Goal: Transaction & Acquisition: Purchase product/service

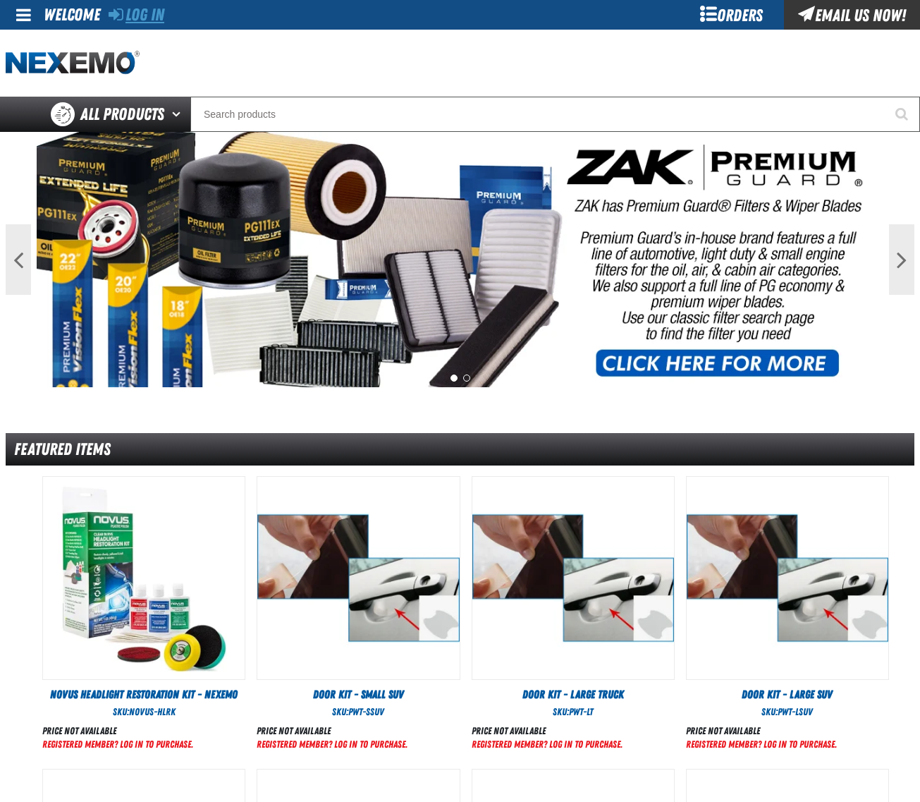
click at [142, 8] on link "Log In" at bounding box center [137, 15] width 56 height 20
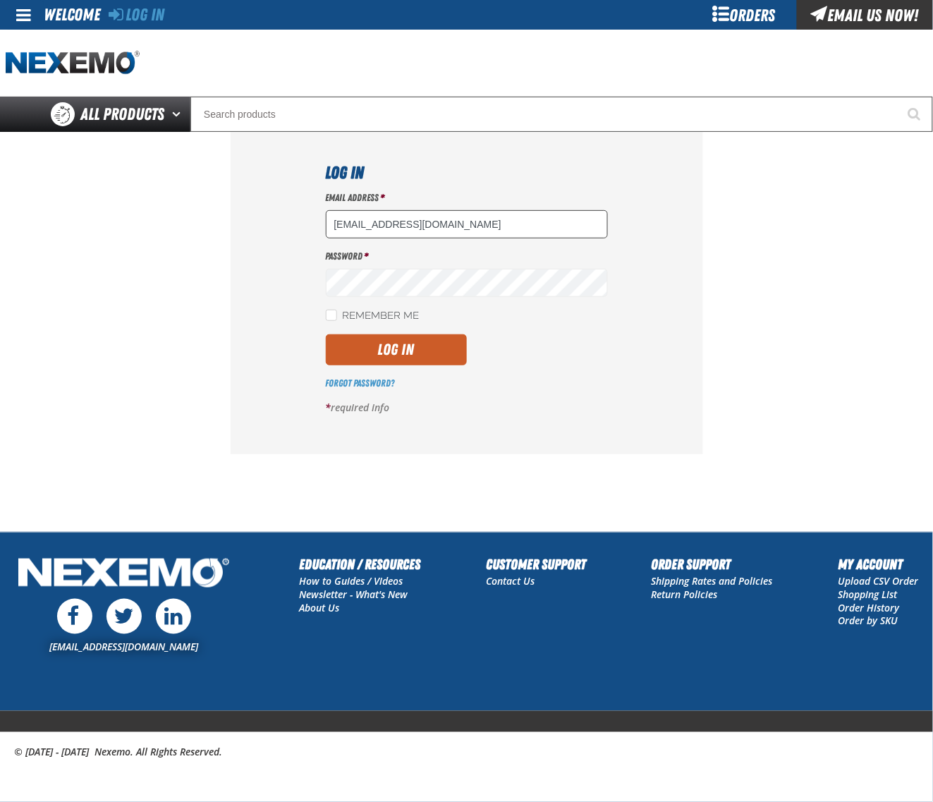
click at [444, 222] on input "dsmith04@vtaig.com" at bounding box center [467, 224] width 282 height 28
type input "dloerzel@vtaig.com"
click at [395, 336] on button "Log In" at bounding box center [396, 349] width 141 height 31
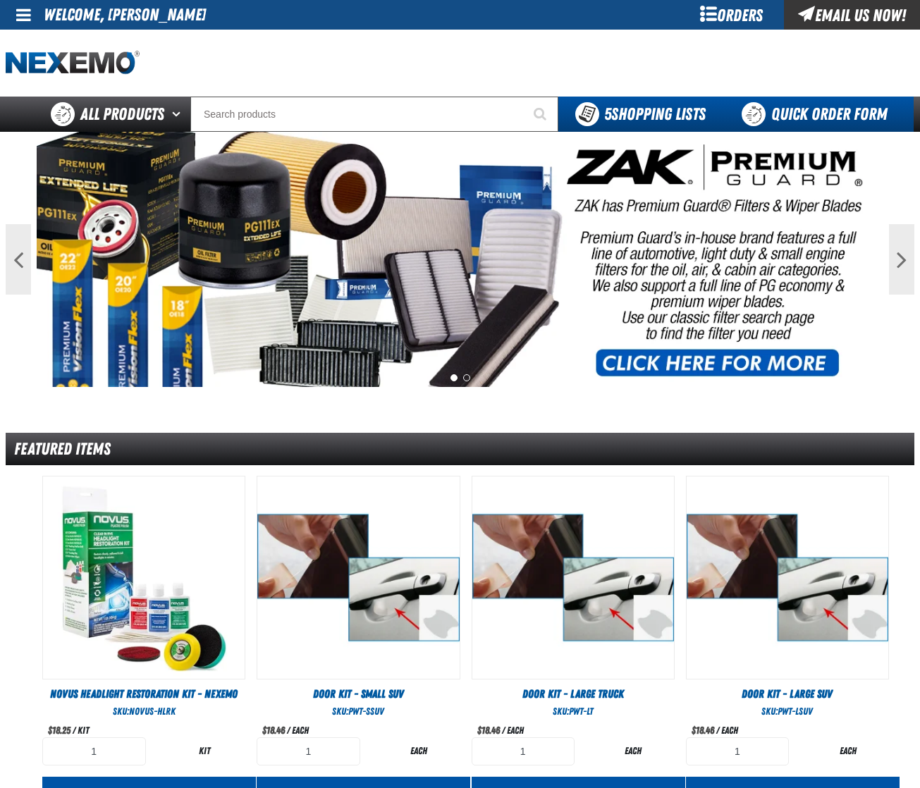
click at [843, 109] on link "Quick Order Form" at bounding box center [818, 114] width 191 height 35
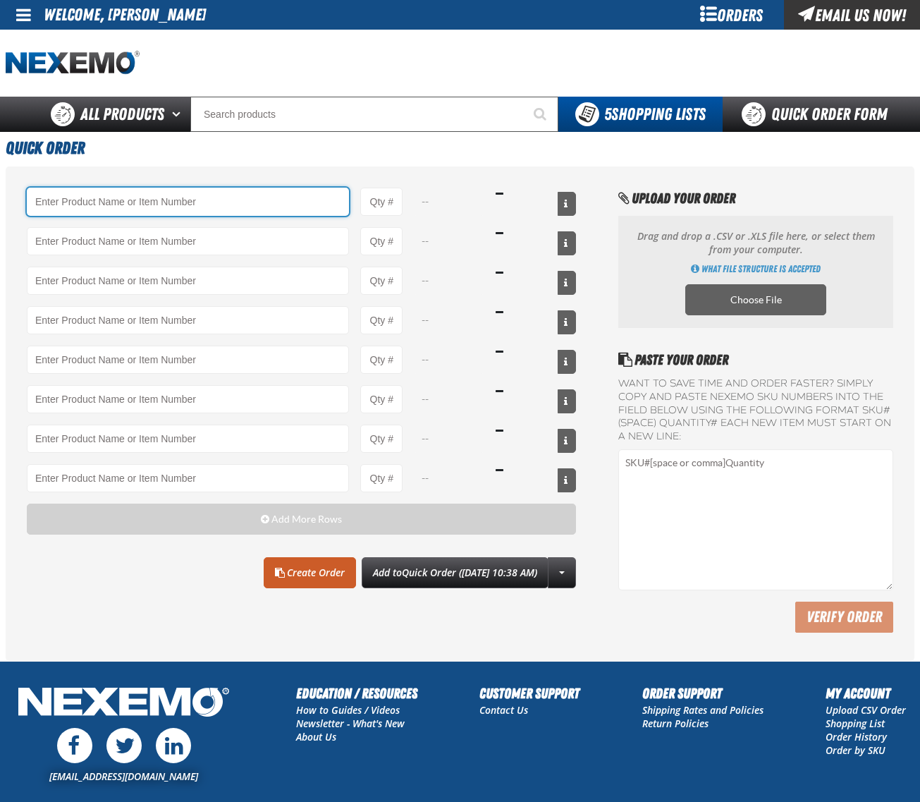
click at [233, 200] on input "Product" at bounding box center [188, 202] width 322 height 28
paste input "R201"
type input "R201 - Universal Cooling System Conditioner - ZAK Products"
type input "1"
select select "bottle"
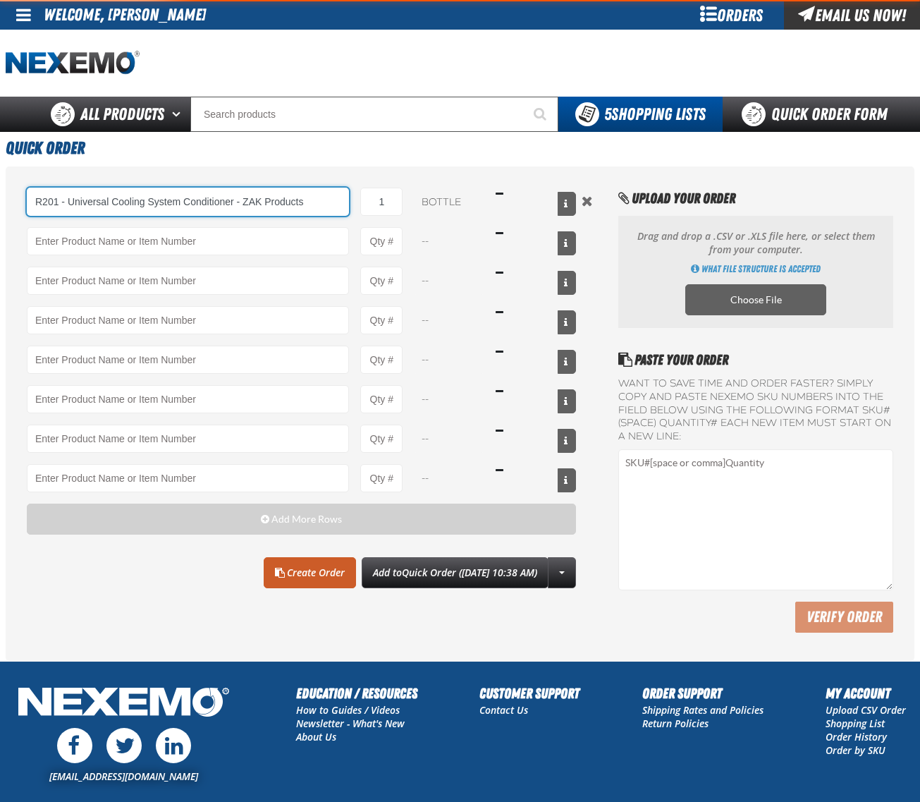
type input "R201 - Universal Cooling System Conditioner - ZAK Products"
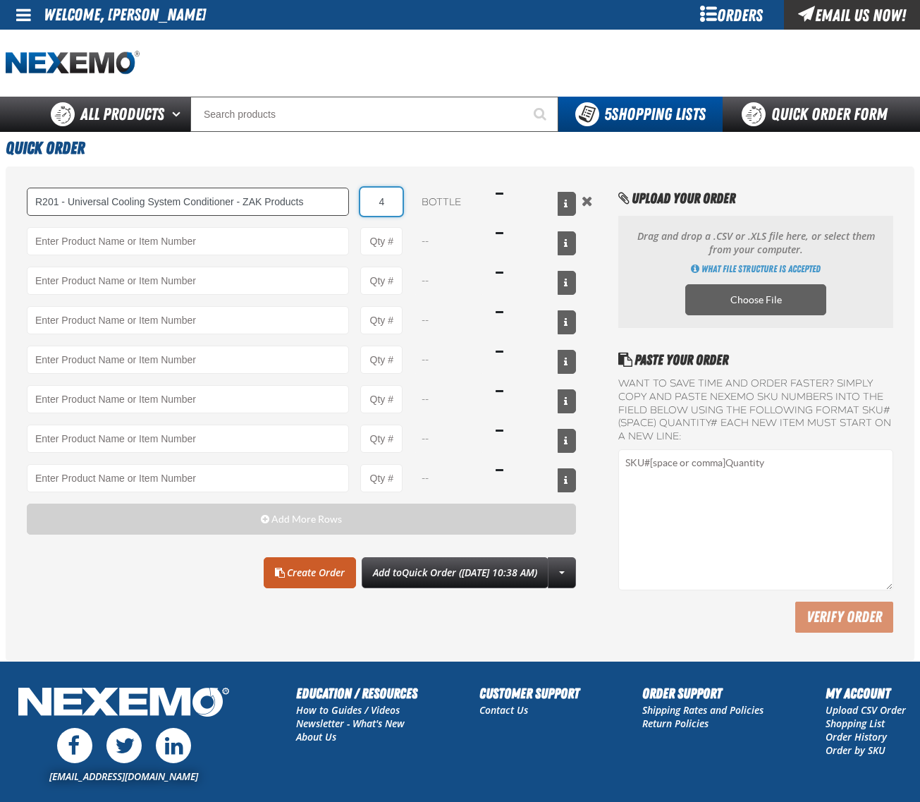
type input "48"
type input "R201 - Universal Cooling System Conditioner - ZAK Products"
type input "48"
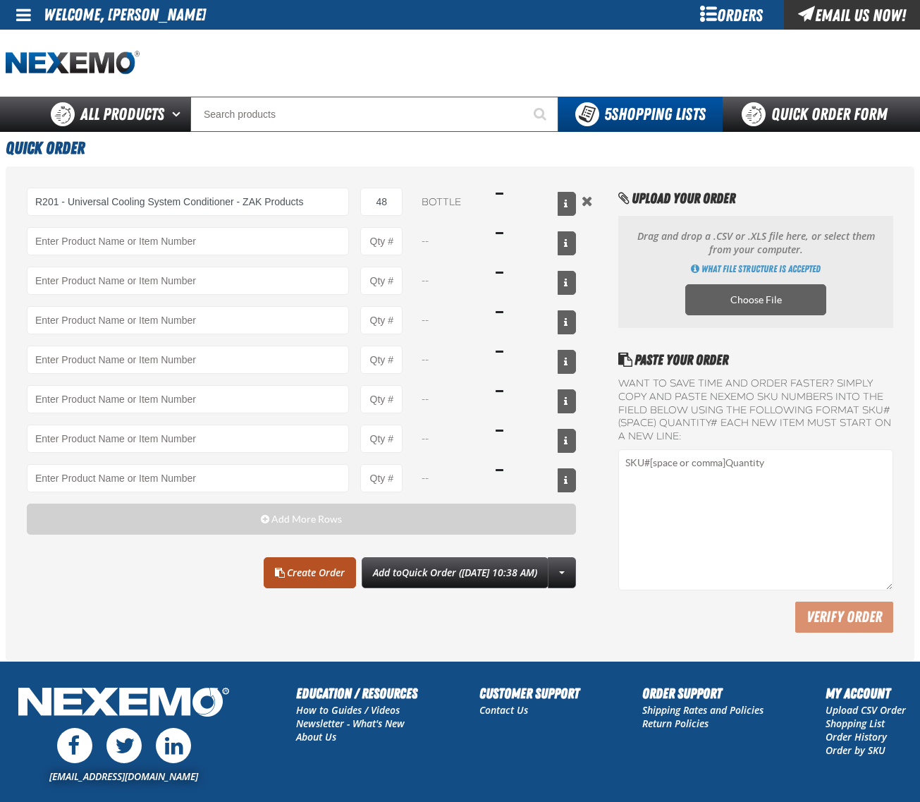
click at [276, 565] on link "Create Order" at bounding box center [310, 572] width 92 height 31
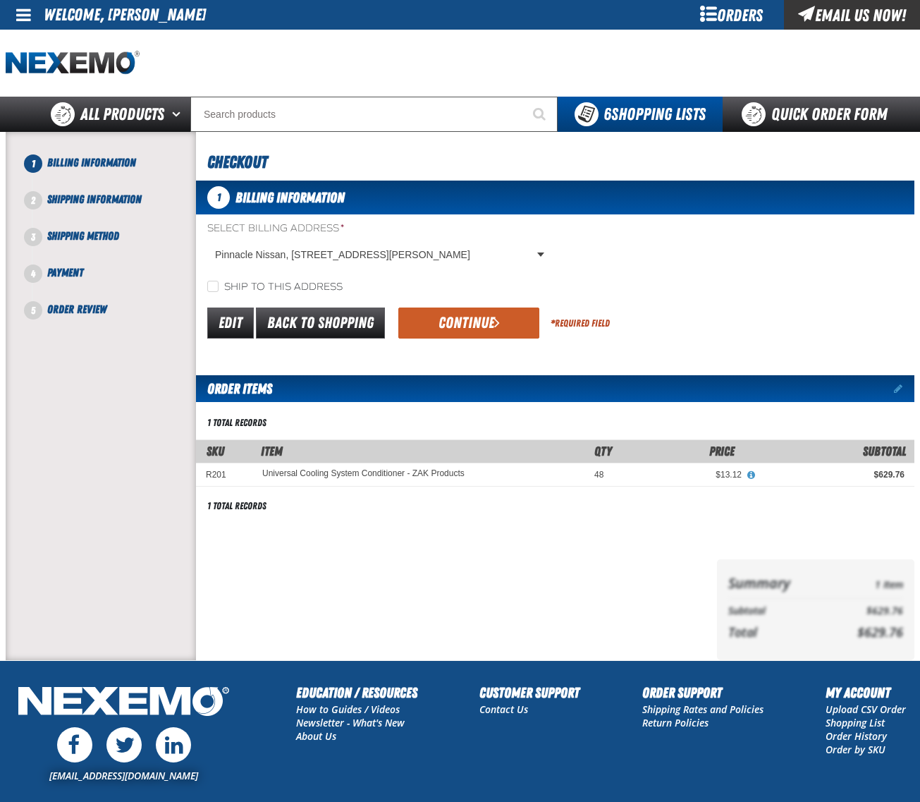
click at [269, 287] on label "Ship to this address" at bounding box center [274, 287] width 135 height 13
click at [219, 287] on input "Ship to this address" at bounding box center [212, 286] width 11 height 11
checkbox input "true"
click at [439, 322] on button "Continue" at bounding box center [468, 322] width 141 height 31
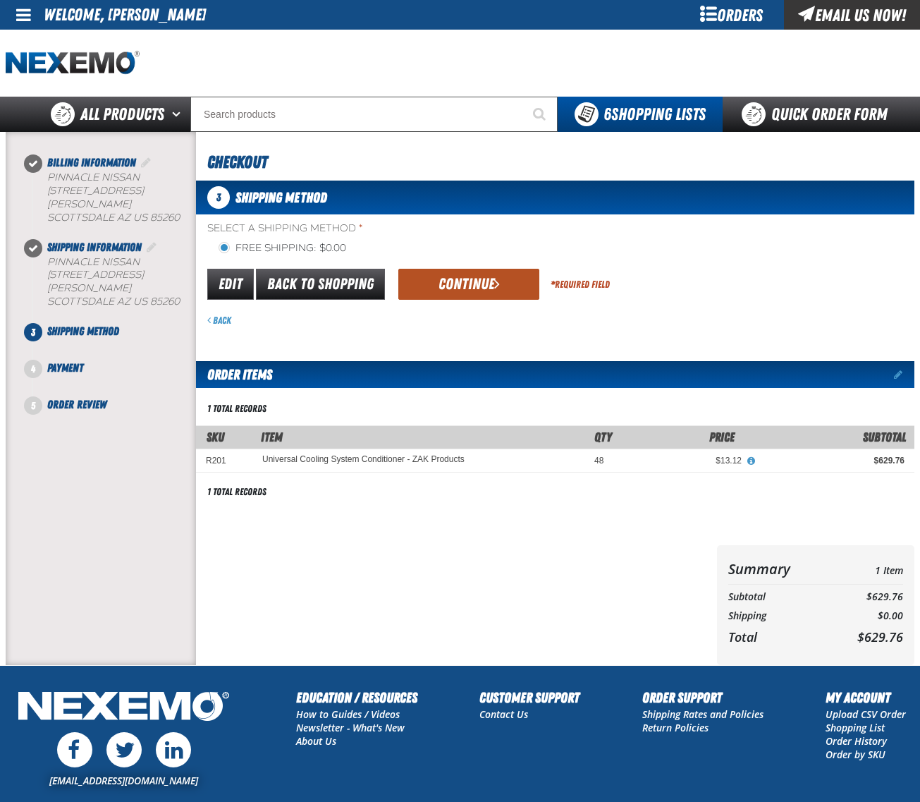
click at [462, 290] on button "Continue" at bounding box center [468, 284] width 141 height 31
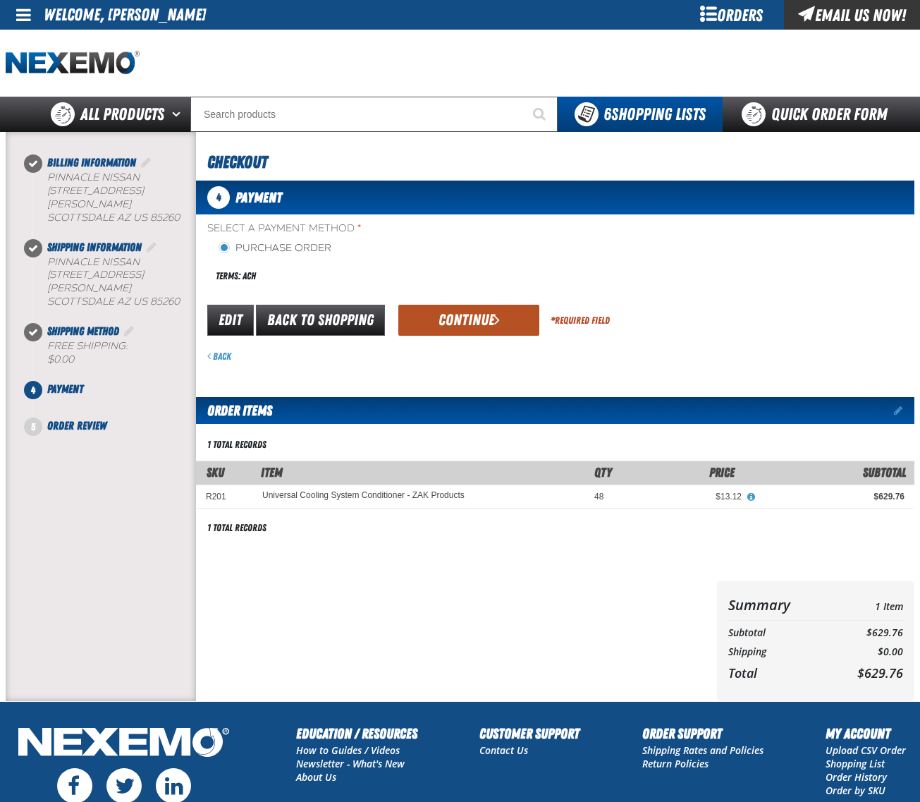
click at [462, 318] on button "Continue" at bounding box center [468, 320] width 141 height 31
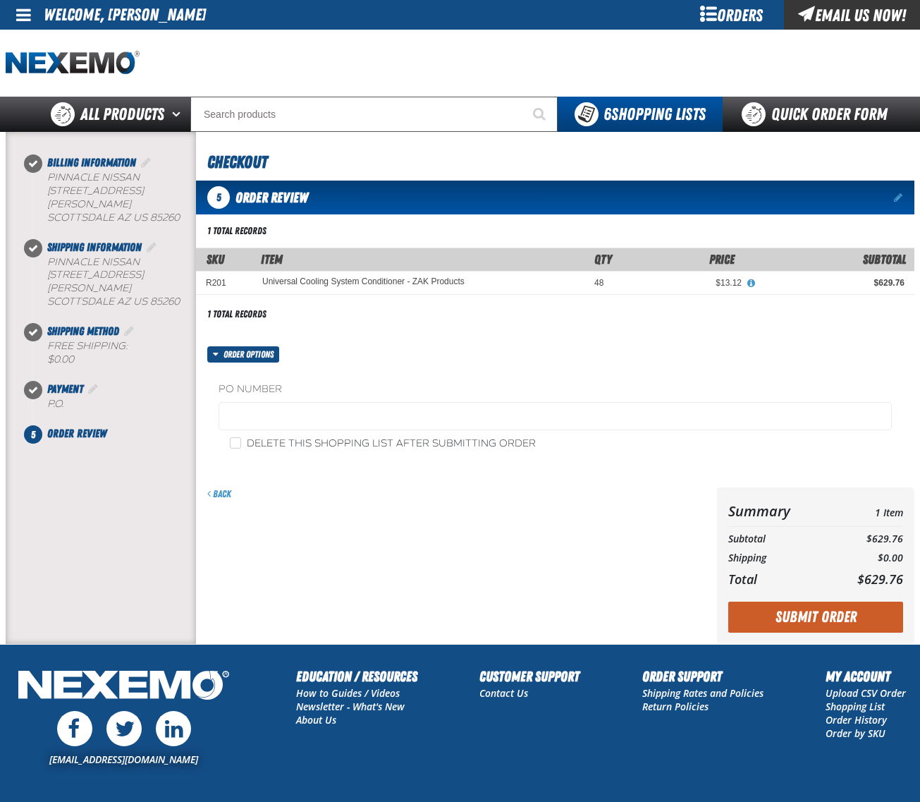
click at [308, 396] on fieldset "PO Number" at bounding box center [555, 409] width 673 height 54
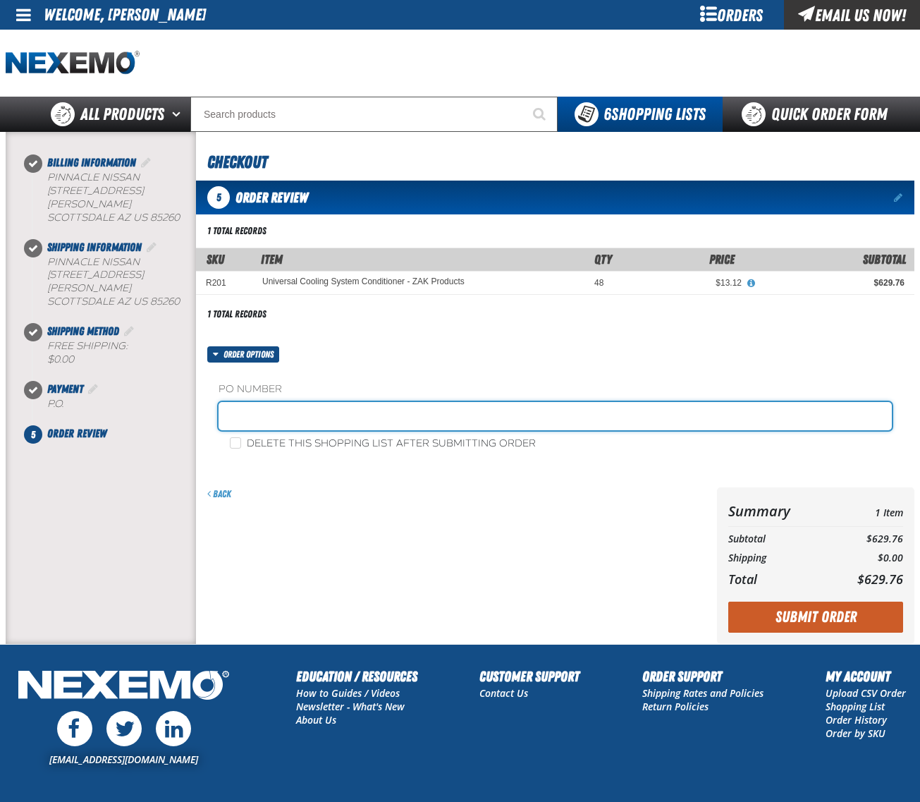
click at [309, 406] on input "text" at bounding box center [555, 416] width 673 height 28
type input "0904CHEM"
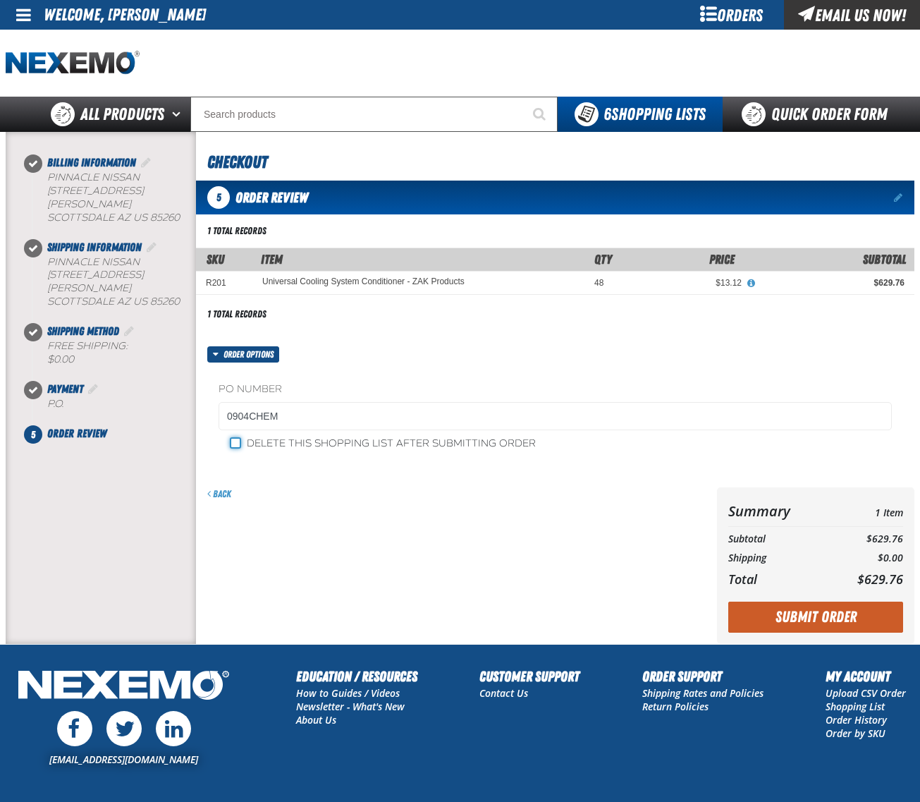
click at [236, 448] on input "Delete this shopping list after submitting order" at bounding box center [235, 442] width 11 height 11
checkbox input "true"
click at [833, 606] on button "Submit Order" at bounding box center [815, 616] width 175 height 31
